Goal: Transaction & Acquisition: Purchase product/service

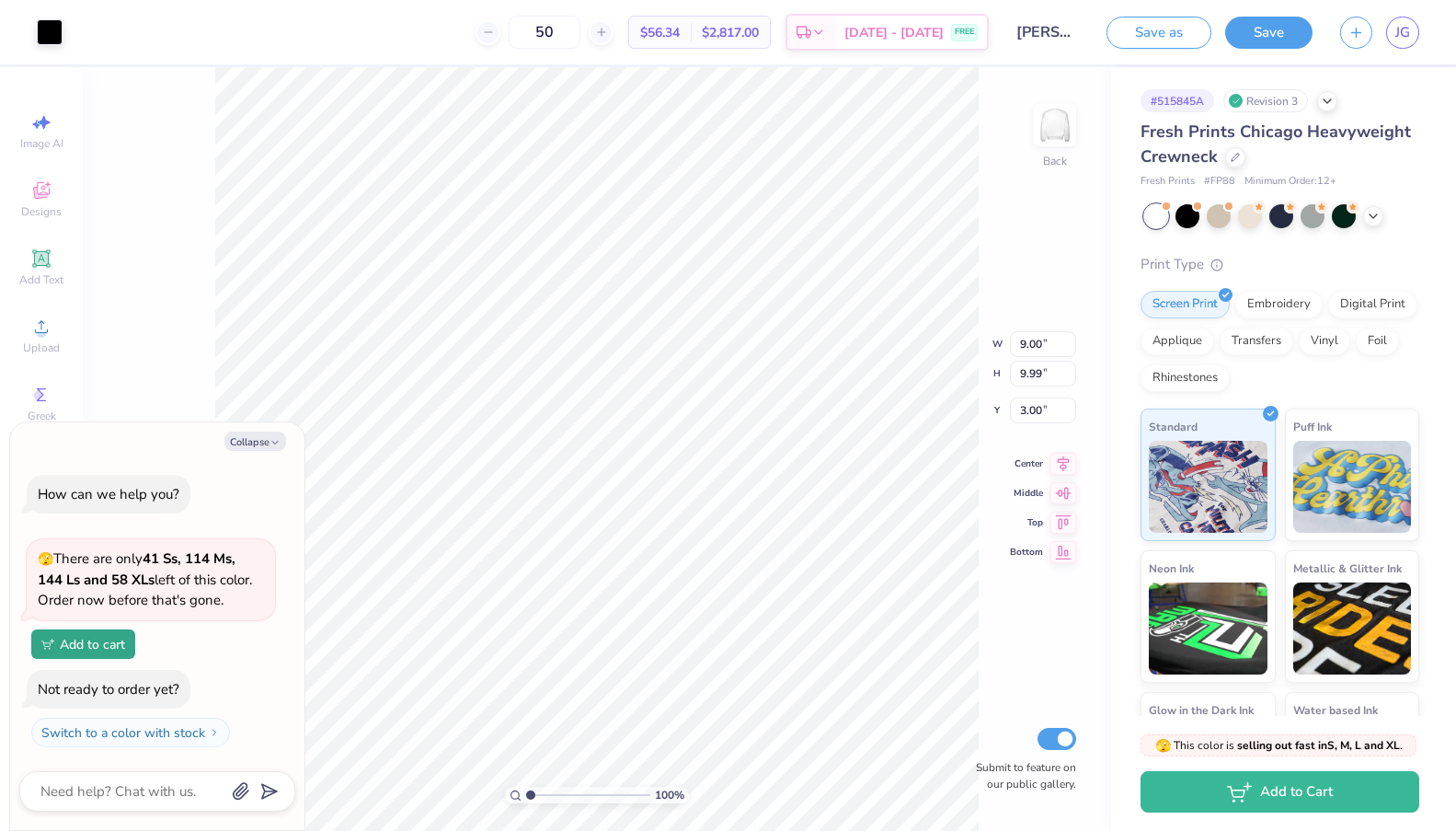
type textarea "x"
type input "11.07"
type input "12.29"
type textarea "x"
type input "4.13"
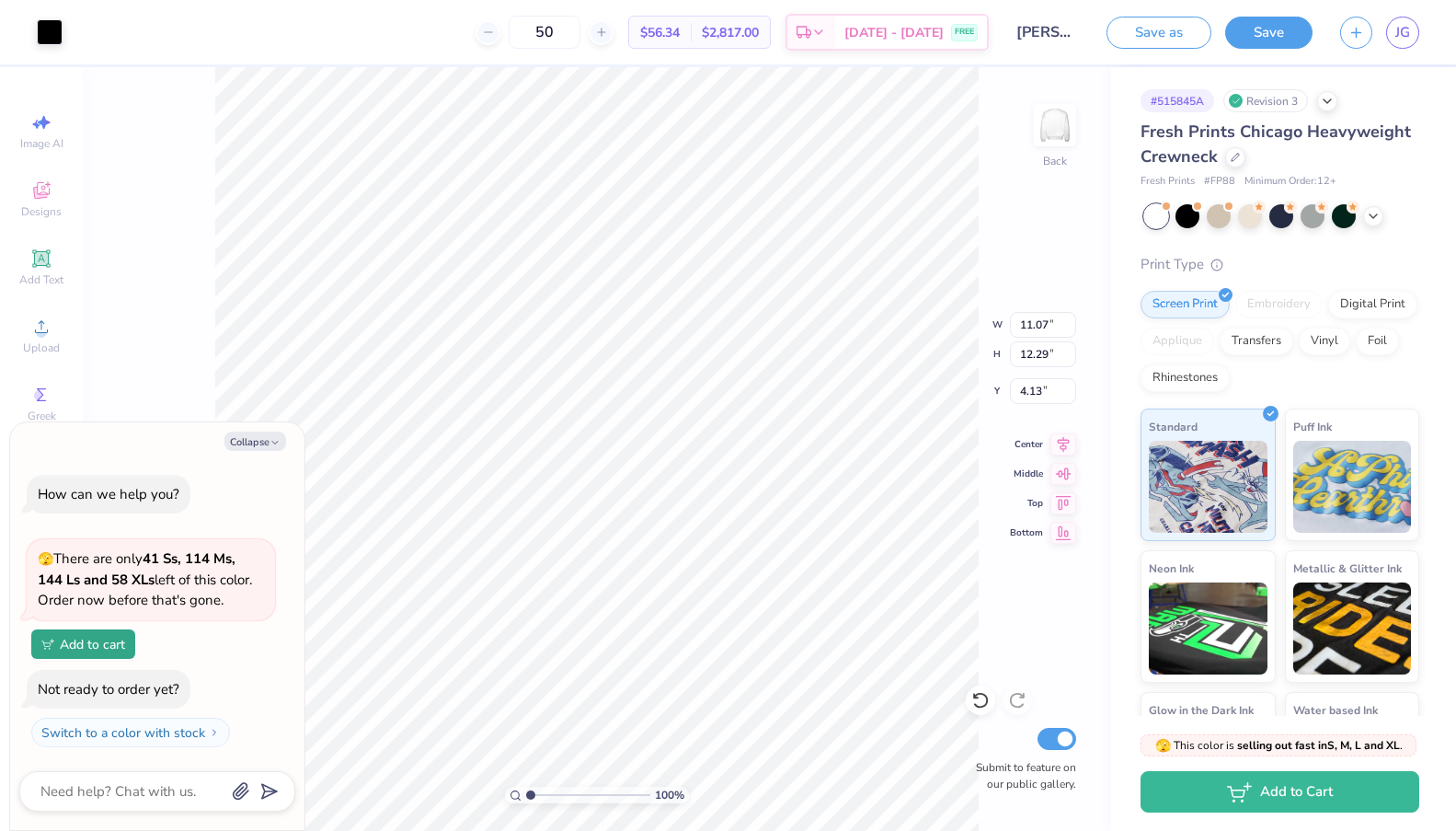
type textarea "x"
click at [494, 31] on icon at bounding box center [487, 32] width 13 height 13
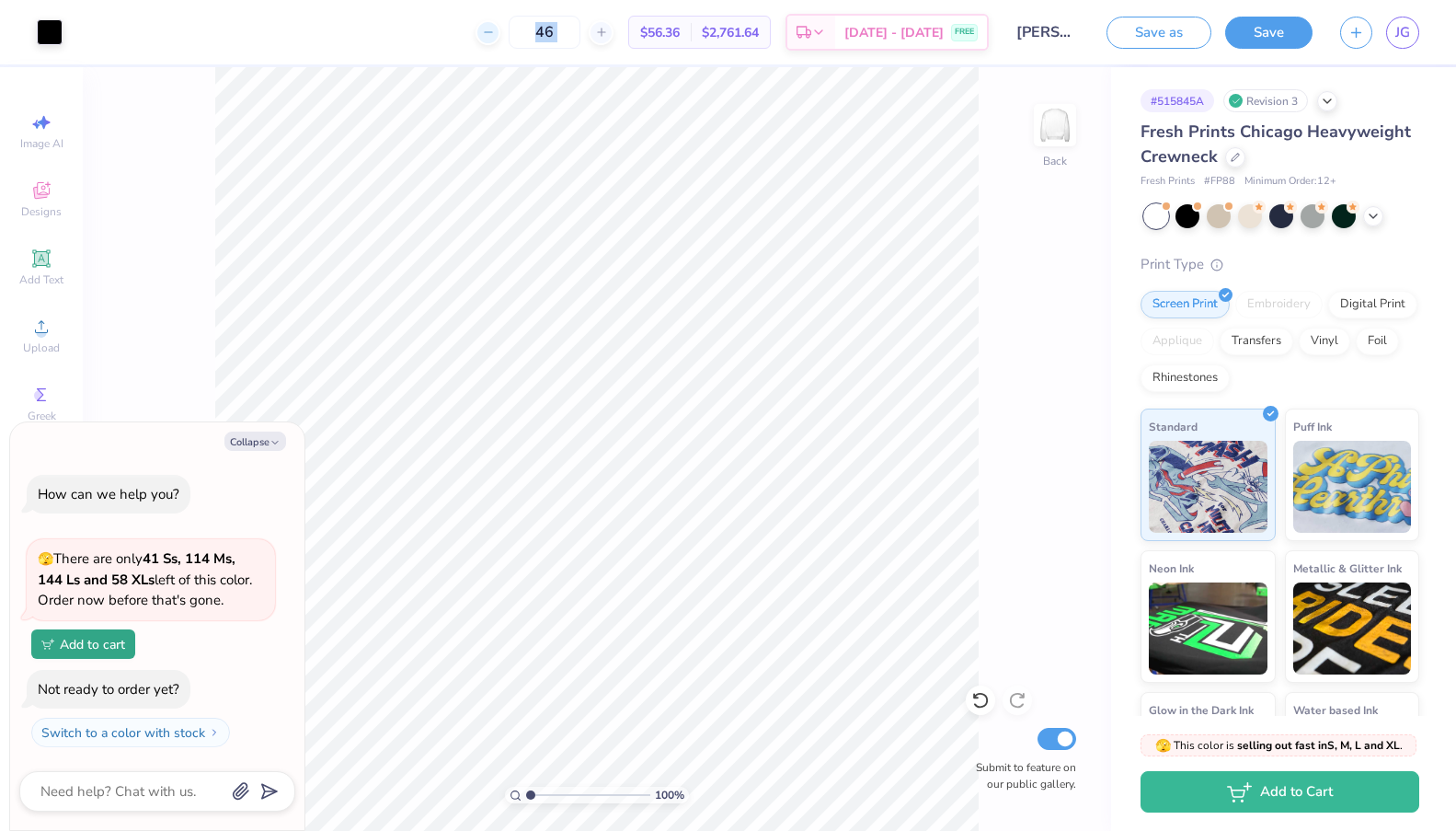
click at [494, 31] on icon at bounding box center [487, 32] width 13 height 13
click at [523, 32] on div "45 $56.36 Per Item $2,761.64 Total Est. Delivery [DATE] - [DATE] FREE" at bounding box center [532, 32] width 912 height 64
click at [523, 32] on div "45" at bounding box center [545, 33] width 138 height 34
click at [494, 32] on icon at bounding box center [487, 32] width 13 height 13
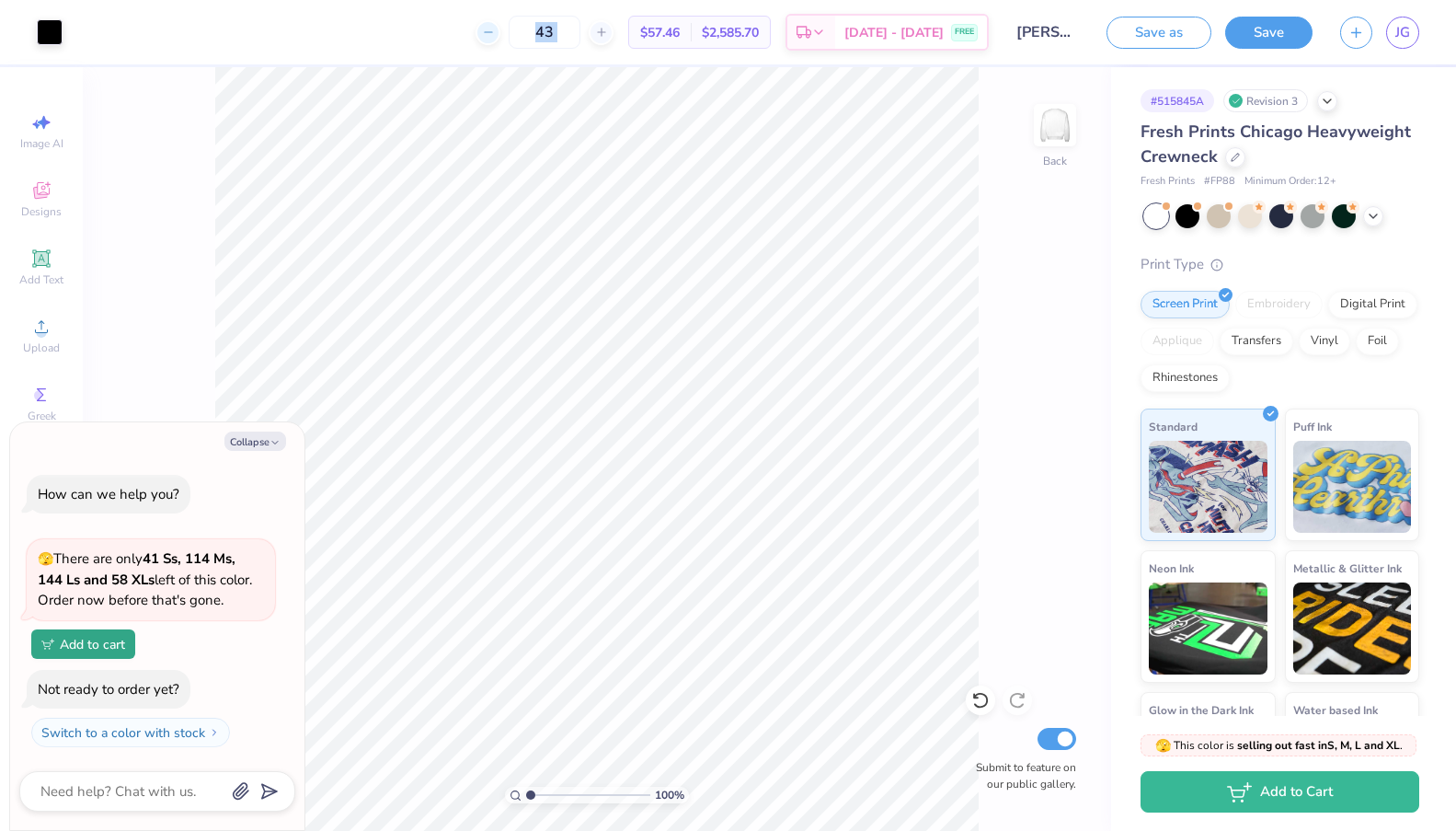
click at [494, 32] on icon at bounding box center [487, 32] width 13 height 13
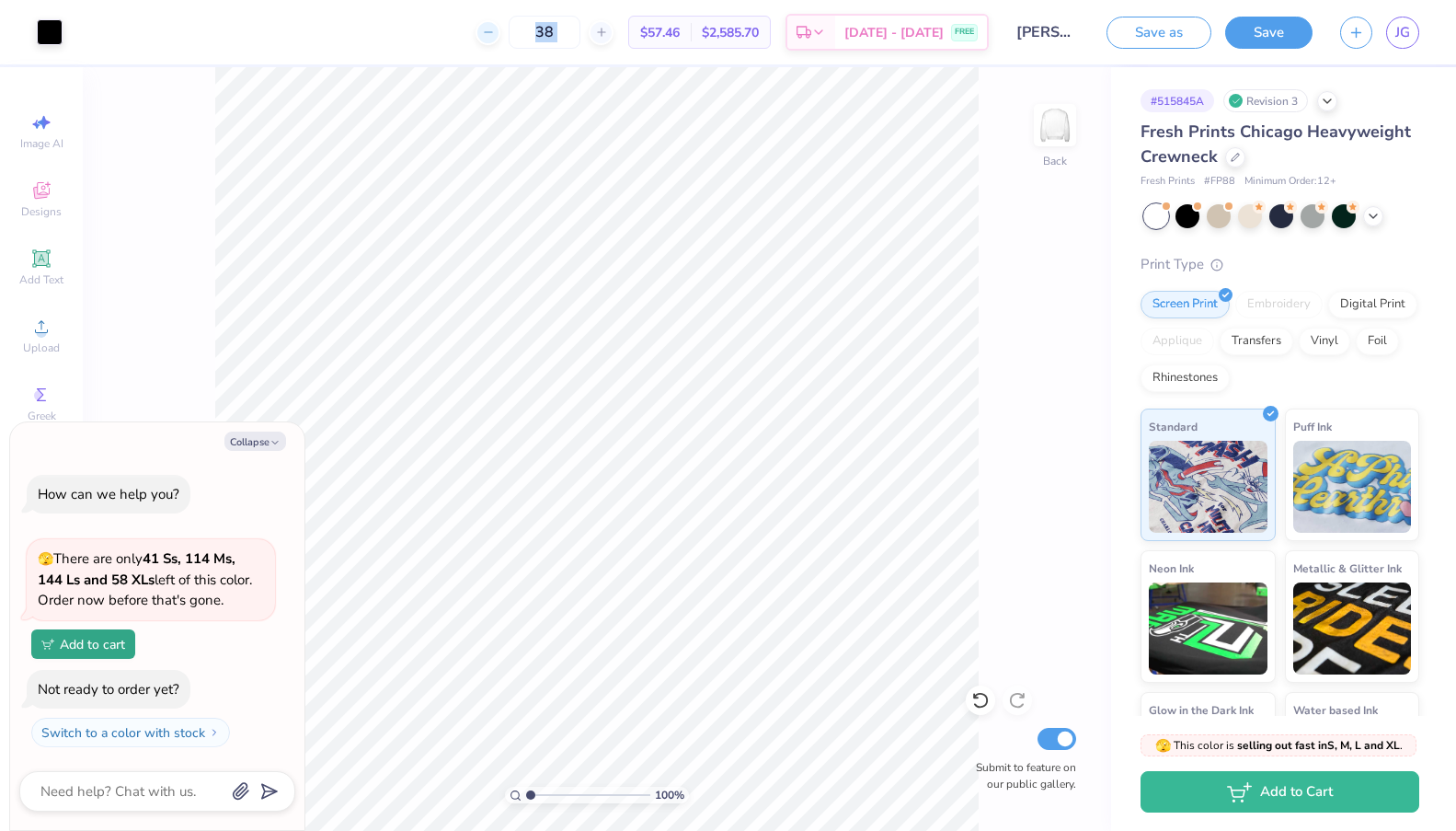
click at [494, 32] on icon at bounding box center [487, 32] width 13 height 13
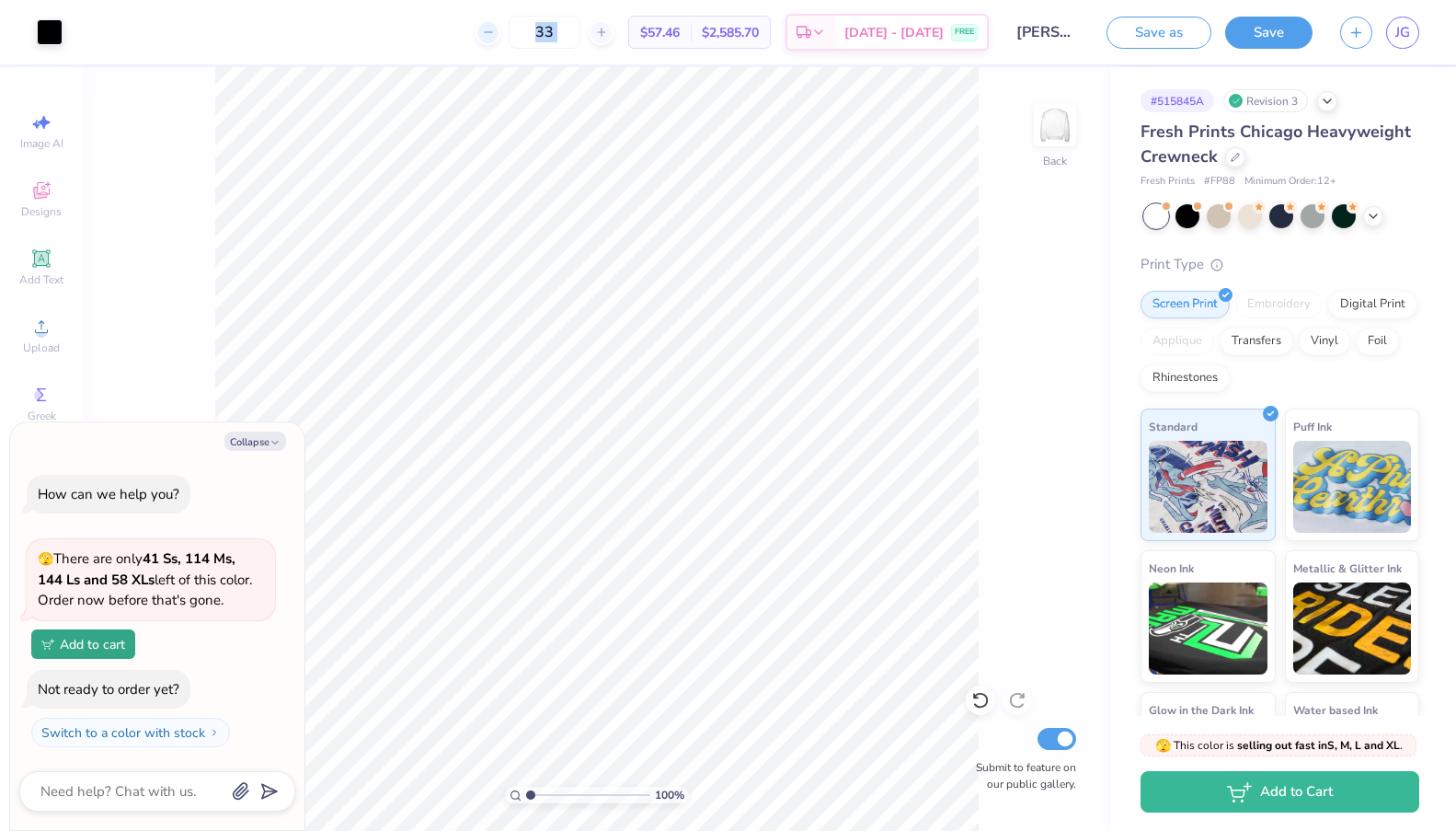
click at [494, 32] on icon at bounding box center [487, 32] width 13 height 13
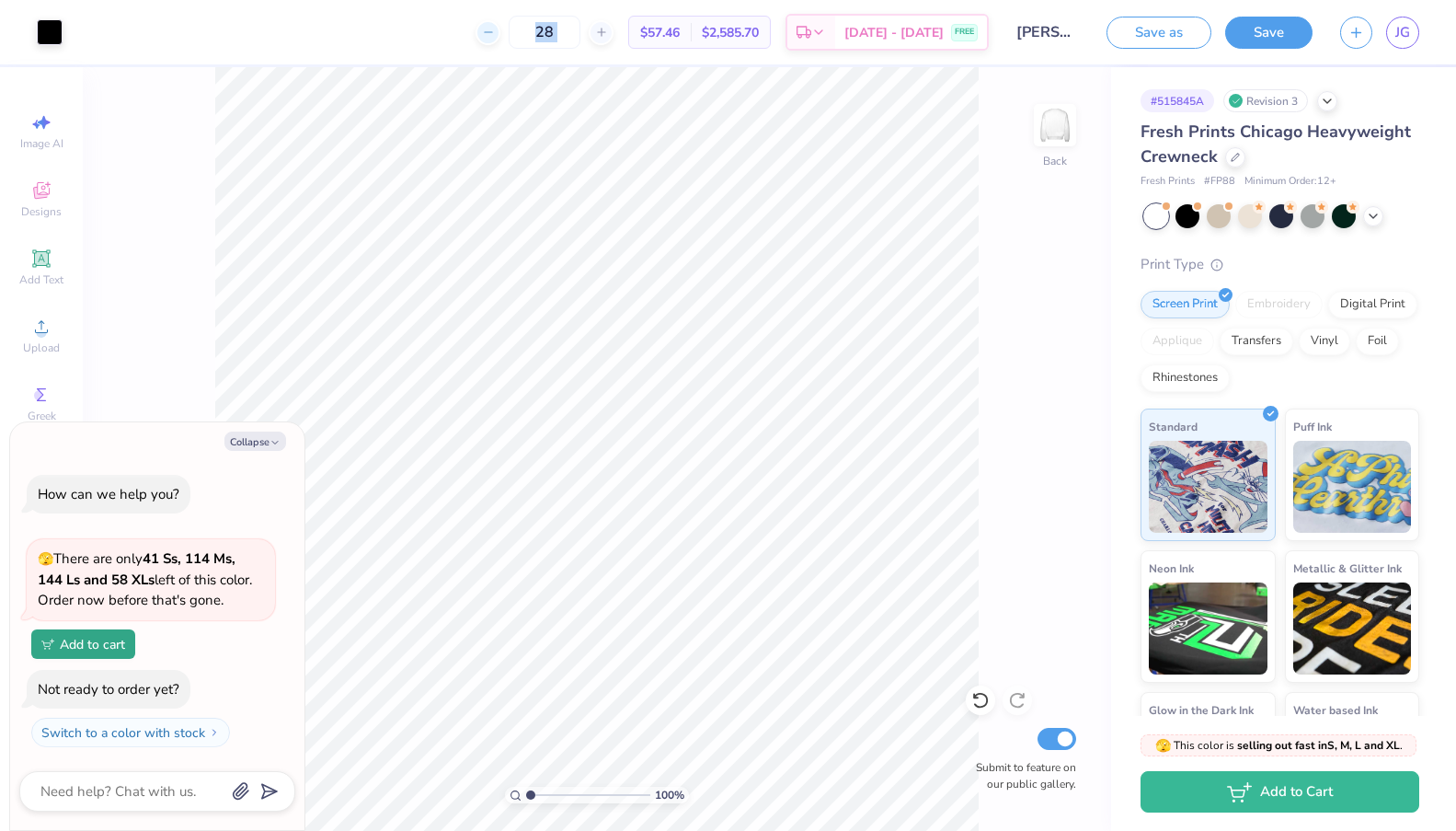
click at [494, 32] on icon at bounding box center [487, 32] width 13 height 13
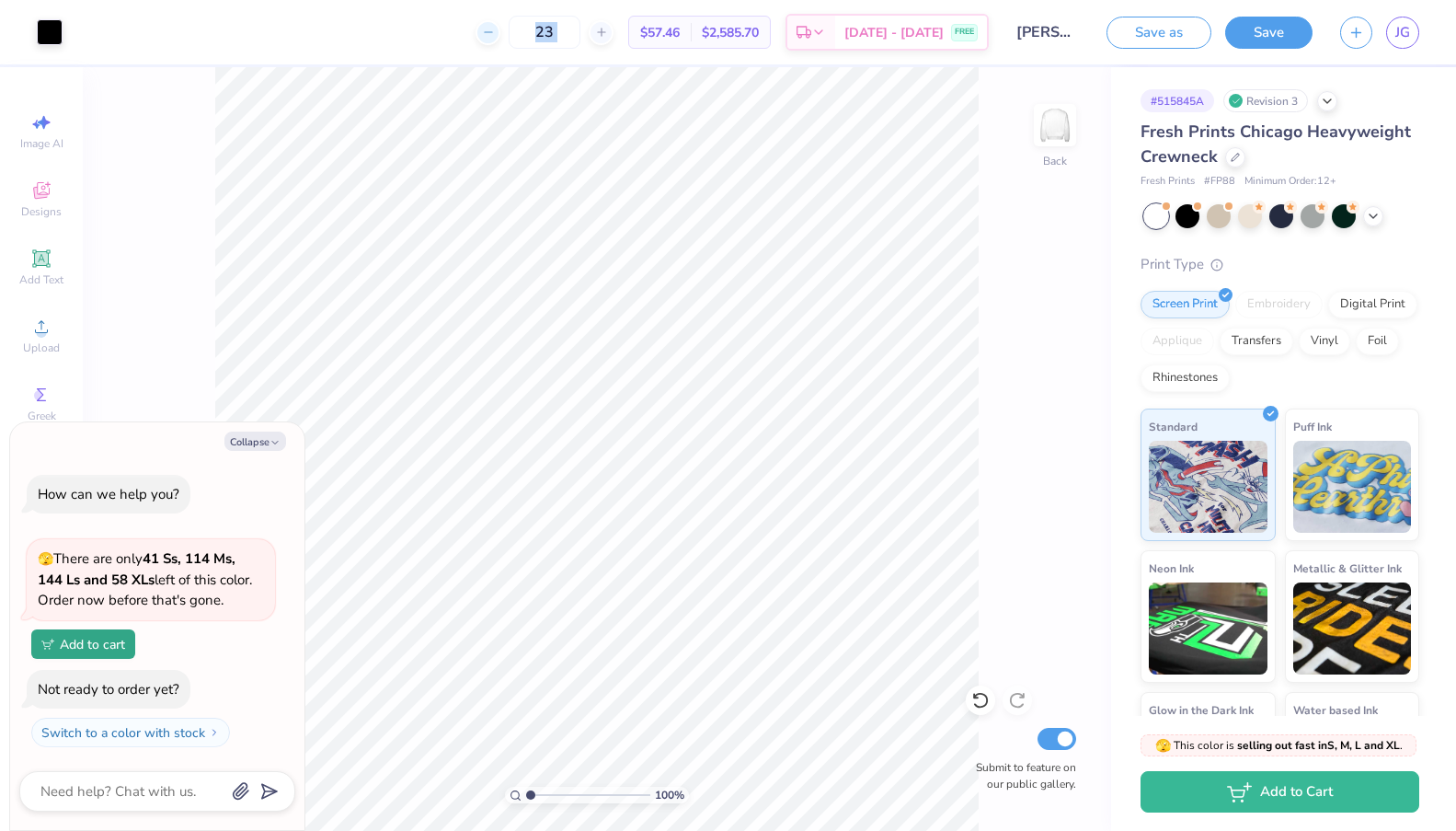
click at [494, 32] on icon at bounding box center [487, 32] width 13 height 13
type input "20"
click at [455, 28] on div "20 $61.72 Per Item $1,234.40 Total Est. Delivery [DATE] - [DATE] FREE" at bounding box center [532, 32] width 912 height 64
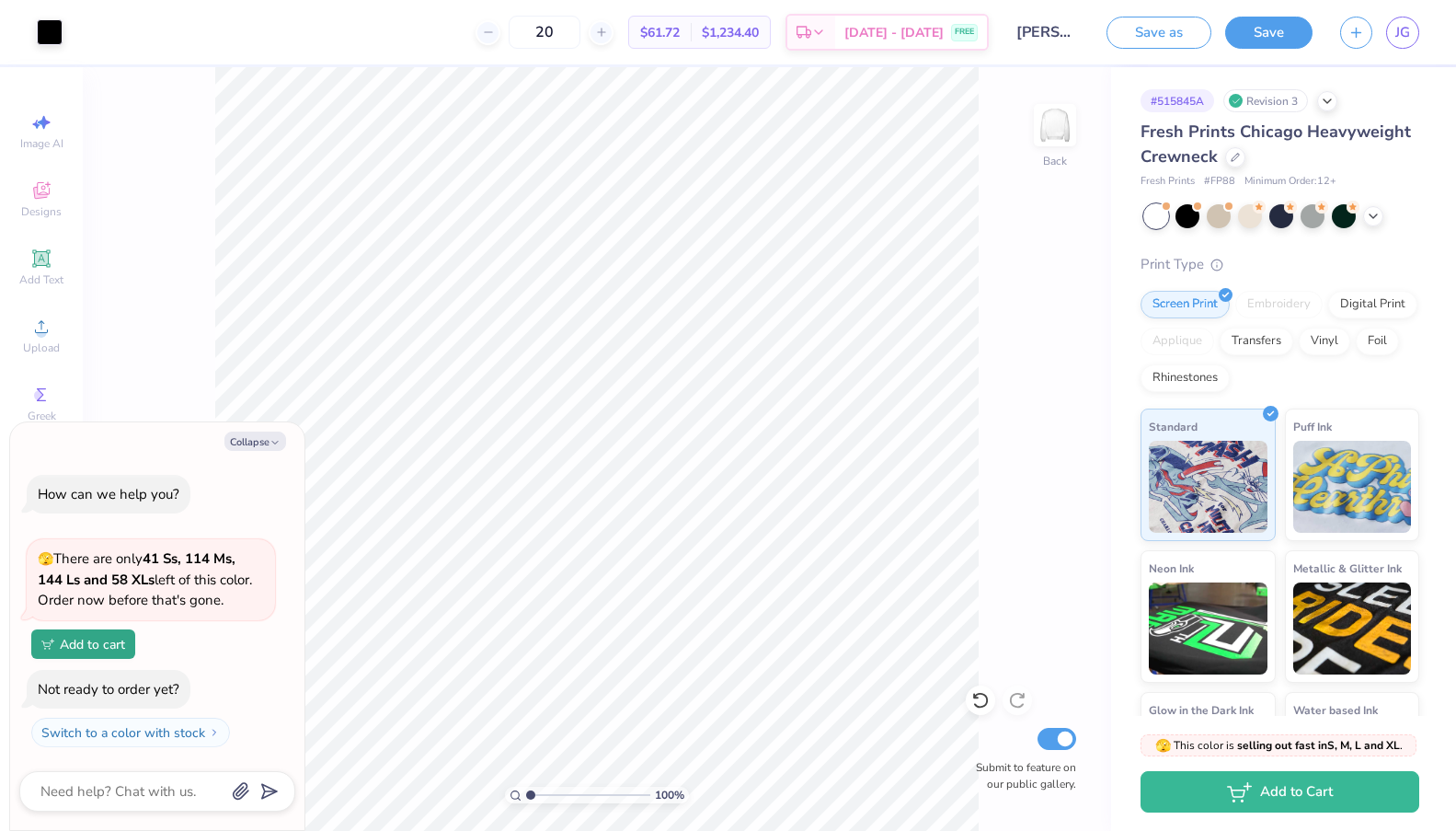
click at [455, 28] on div "20 $61.72 Per Item $1,234.40 Total Est. Delivery [DATE] - [DATE] FREE" at bounding box center [532, 32] width 912 height 64
click at [564, 55] on div "20 $61.72 Per Item $1,234.40 Total Est. Delivery [DATE] - [DATE] FREE" at bounding box center [532, 32] width 912 height 64
click at [567, 40] on input "20" at bounding box center [544, 33] width 72 height 34
click at [610, 47] on div "20" at bounding box center [545, 33] width 138 height 34
click at [308, 21] on div "20 $61.72 Per Item $1,234.40 Total Est. Delivery [DATE] - [DATE] FREE" at bounding box center [532, 32] width 912 height 64
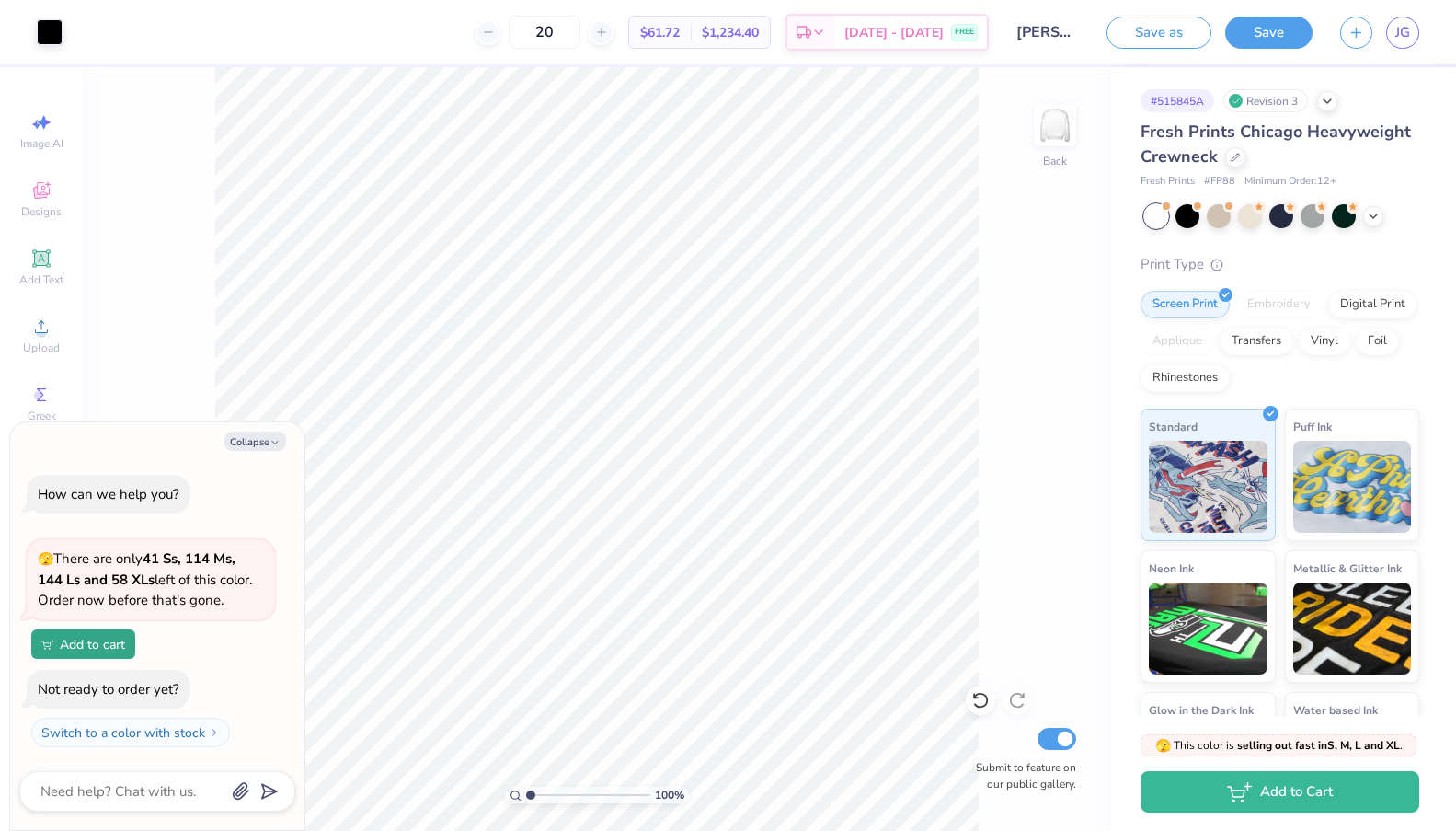
click at [587, 53] on div "20 $61.72 Per Item $1,234.40 Total Est. Delivery [DATE] - [DATE] FREE" at bounding box center [532, 32] width 912 height 64
click at [580, 34] on input "20" at bounding box center [544, 33] width 72 height 34
click at [571, 34] on input "20" at bounding box center [544, 33] width 72 height 34
click at [440, 42] on div "20 $61.72 Per Item $1,234.40 Total Est. Delivery [DATE] - [DATE] FREE" at bounding box center [532, 32] width 912 height 64
